Goal: Task Accomplishment & Management: Manage account settings

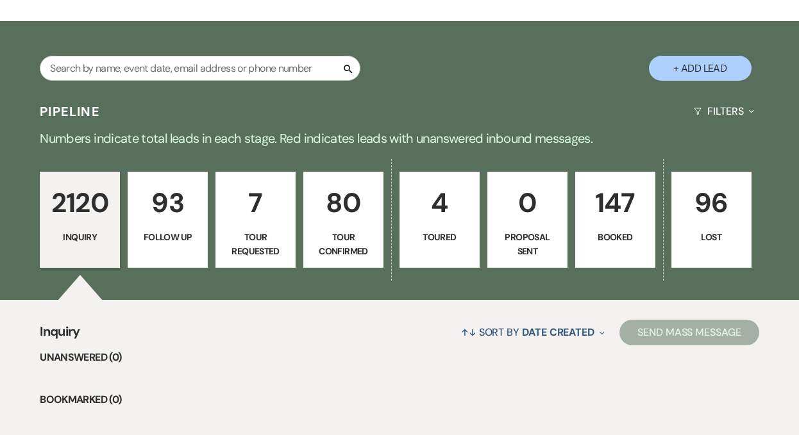
scroll to position [255, 0]
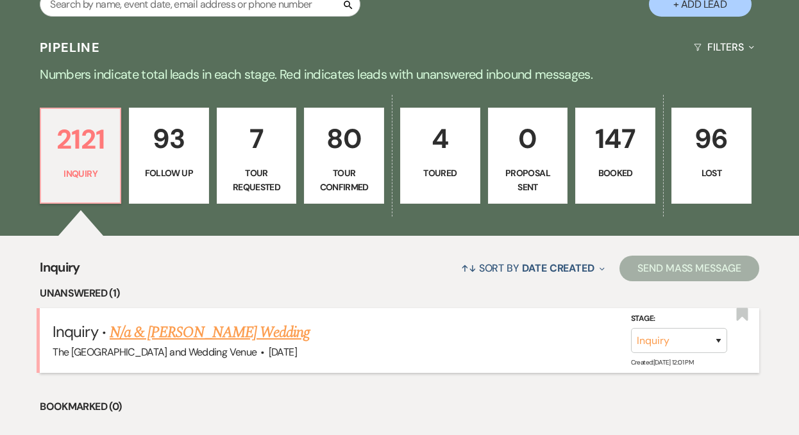
click at [253, 339] on link "N/a & [PERSON_NAME] Wedding" at bounding box center [210, 332] width 200 height 23
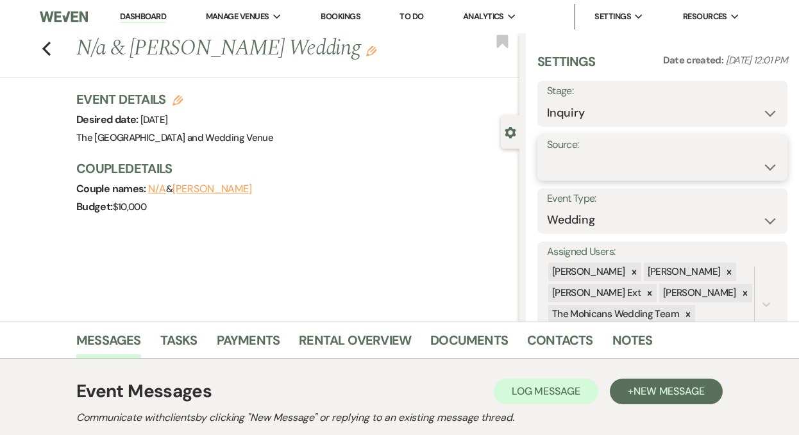
click at [587, 172] on select "Weven Venue Website Instagram Facebook Pinterest Google The Knot Wedding Wire H…" at bounding box center [662, 167] width 231 height 25
select select "5"
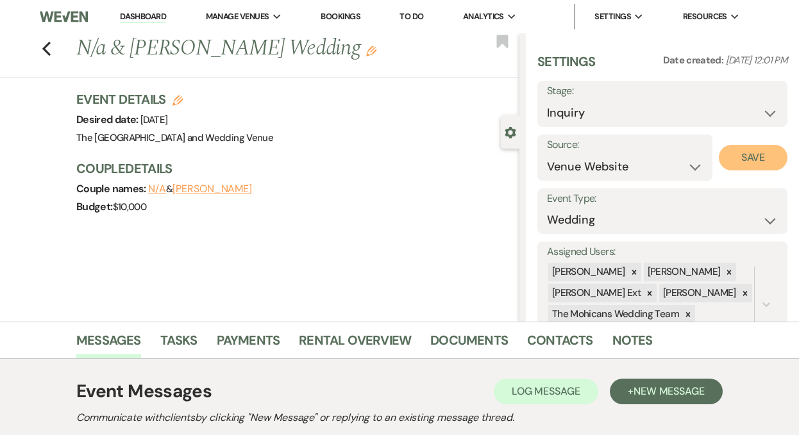
click at [748, 157] on button "Save" at bounding box center [753, 158] width 69 height 26
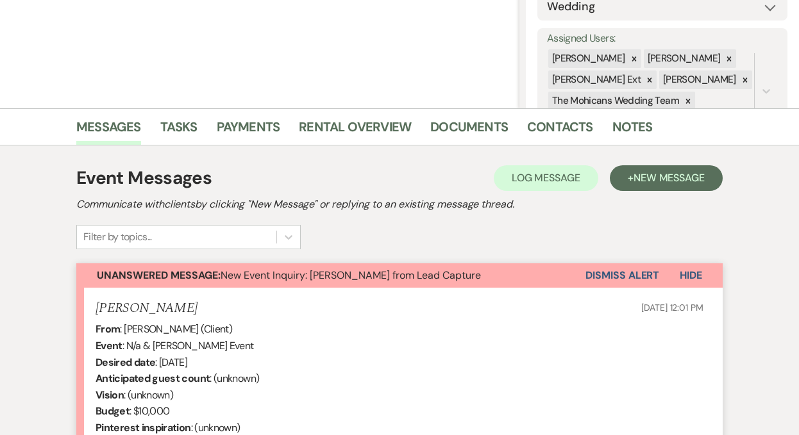
scroll to position [326, 0]
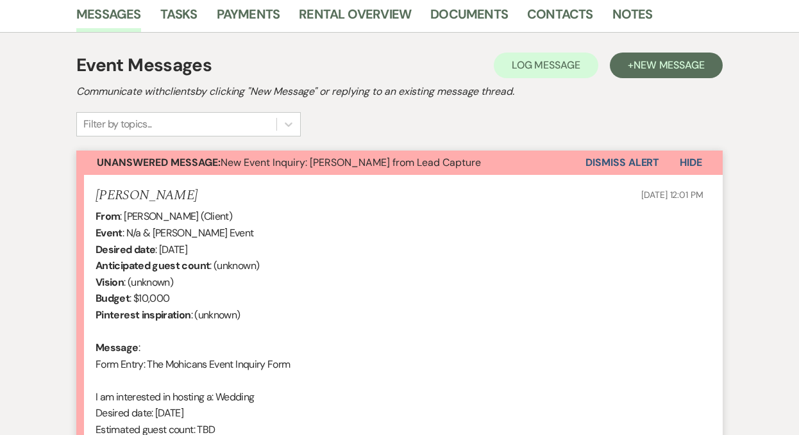
click at [596, 166] on button "Dismiss Alert" at bounding box center [623, 163] width 74 height 24
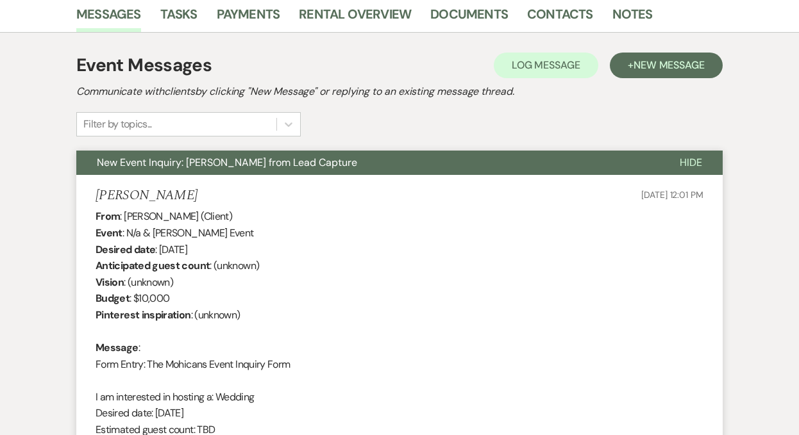
scroll to position [0, 0]
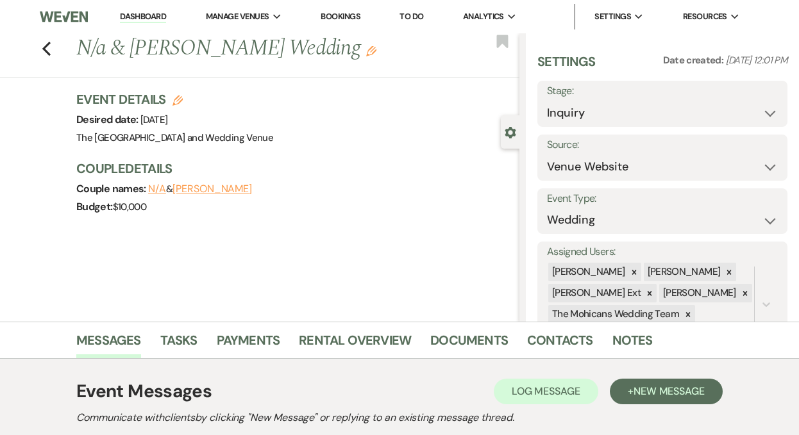
click at [134, 15] on link "Dashboard" at bounding box center [143, 17] width 46 height 12
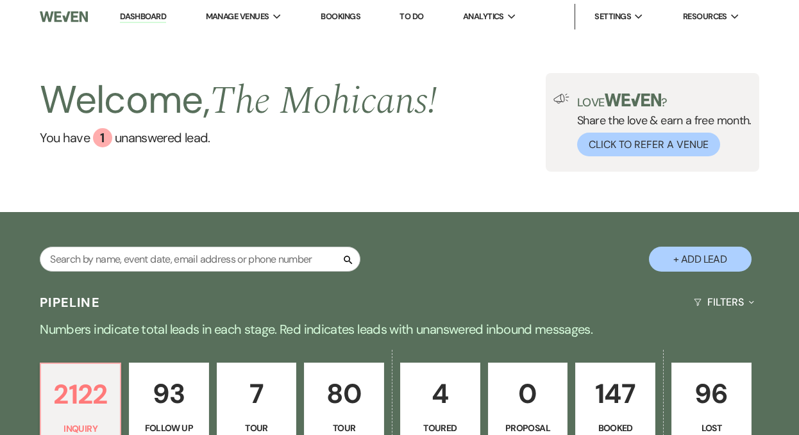
scroll to position [368, 0]
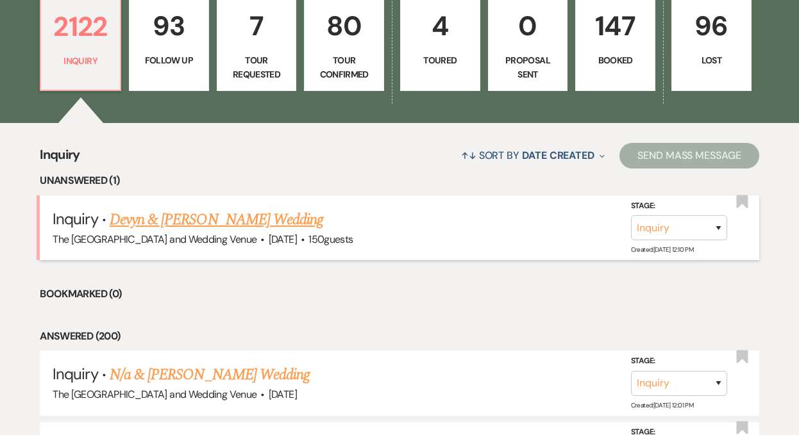
click at [243, 216] on link "Devyn & [PERSON_NAME] Wedding" at bounding box center [217, 219] width 214 height 23
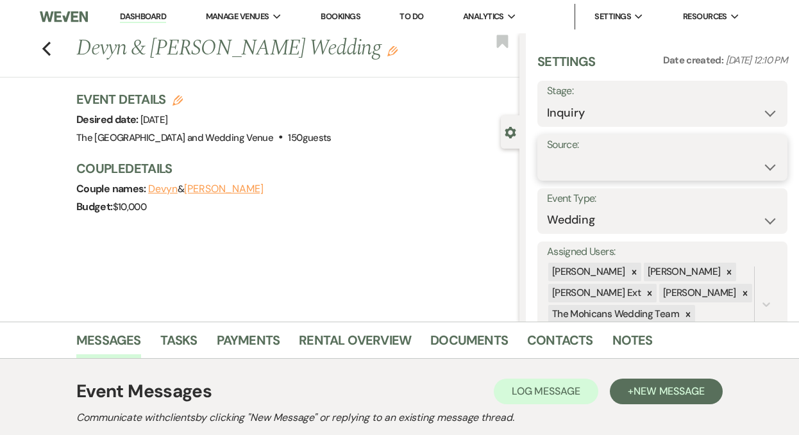
click at [598, 169] on select "Weven Venue Website Instagram Facebook Pinterest Google The Knot Wedding Wire H…" at bounding box center [662, 167] width 231 height 25
select select "5"
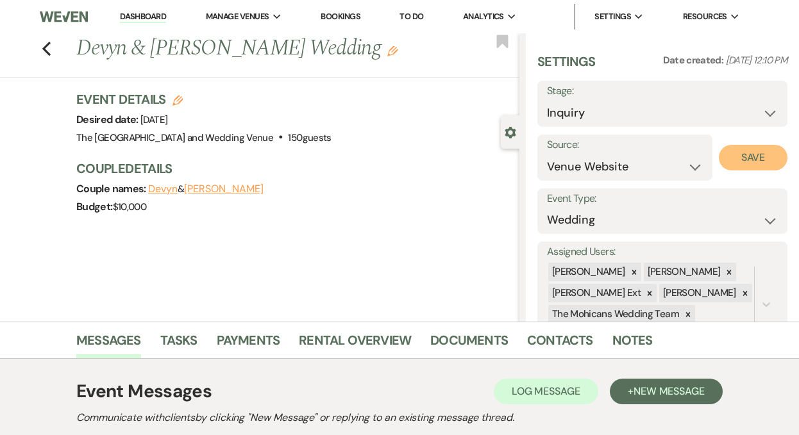
click at [737, 162] on button "Save" at bounding box center [753, 158] width 69 height 26
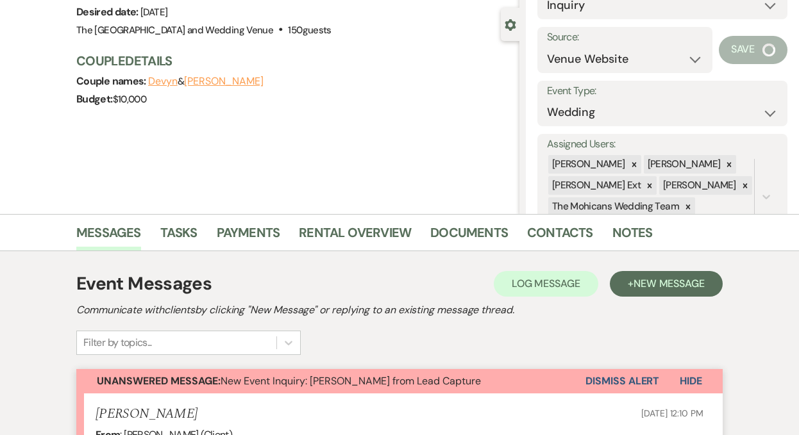
scroll to position [122, 0]
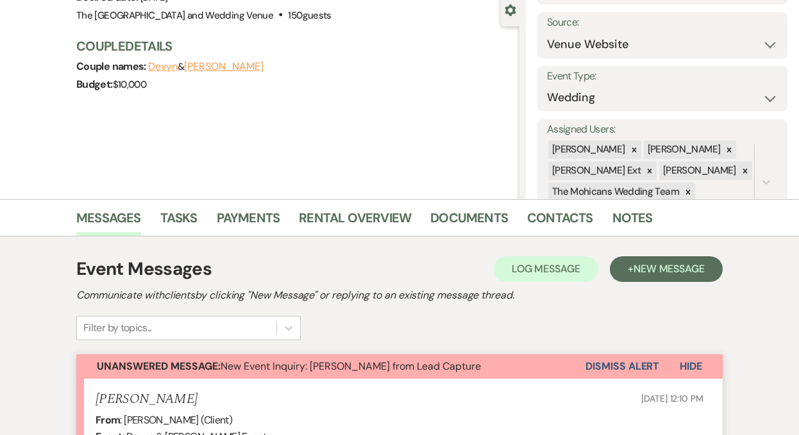
click at [593, 364] on button "Dismiss Alert" at bounding box center [623, 367] width 74 height 24
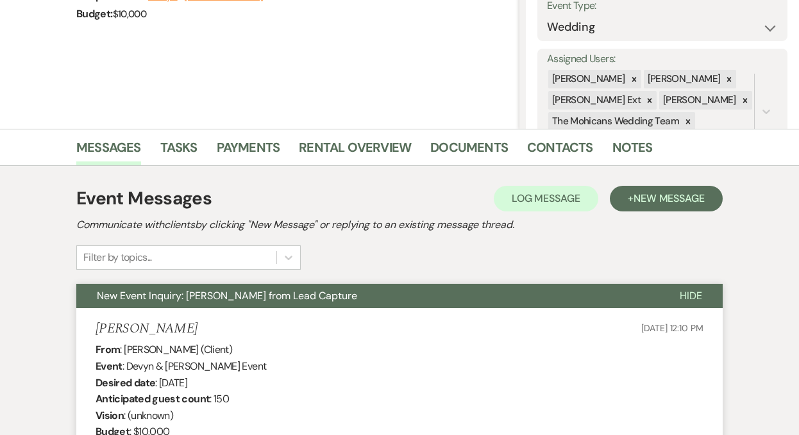
scroll to position [0, 0]
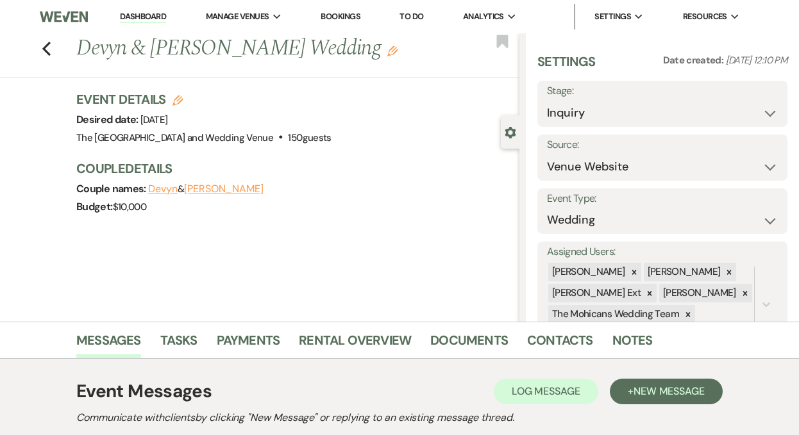
click at [135, 19] on link "Dashboard" at bounding box center [143, 17] width 46 height 12
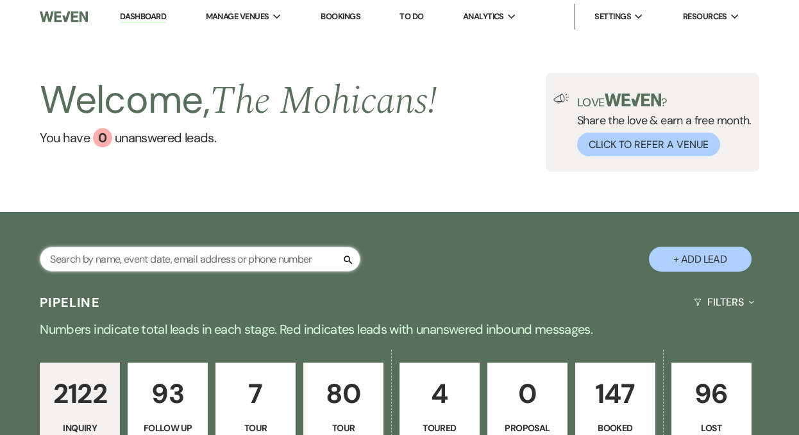
click at [209, 265] on input "text" at bounding box center [200, 259] width 321 height 25
type input "dakota"
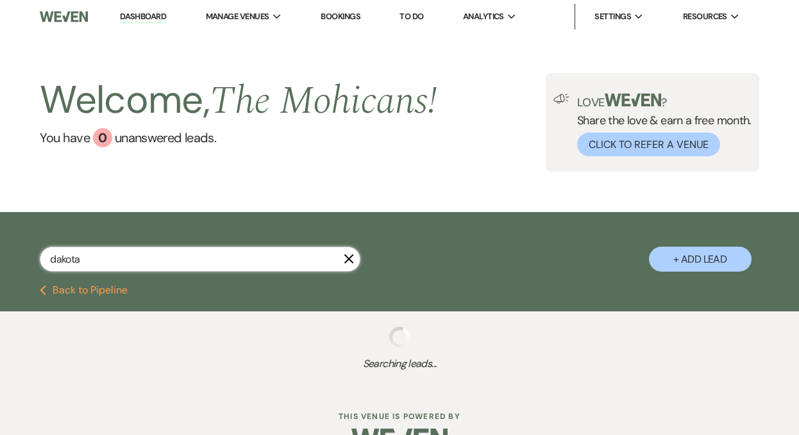
select select "4"
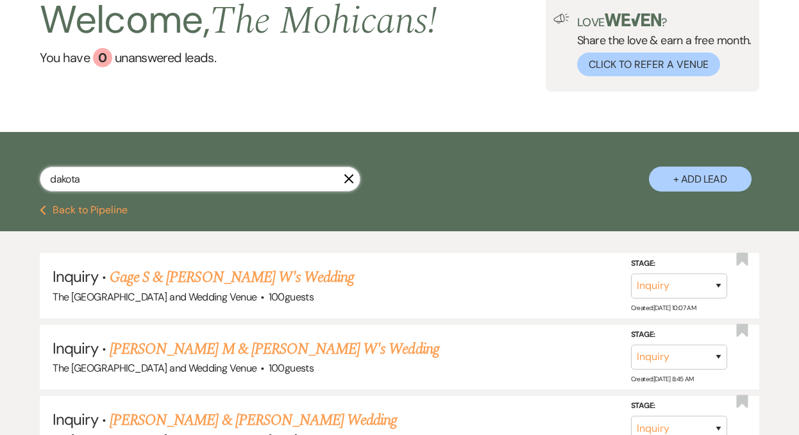
scroll to position [89, 0]
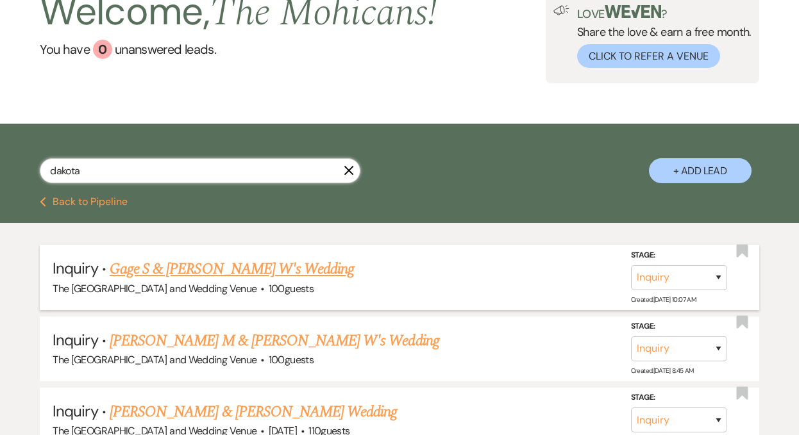
type input "dakota"
click at [668, 278] on select "Inquiry Follow Up Tour Requested Tour Confirmed Toured Proposal Sent Booked Lost" at bounding box center [679, 278] width 96 height 25
select select "8"
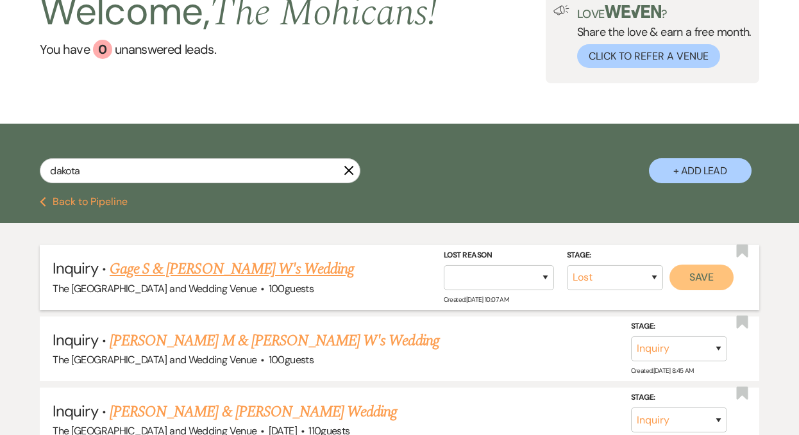
click at [704, 278] on button "Save" at bounding box center [702, 278] width 64 height 26
